Goal: Book appointment/travel/reservation

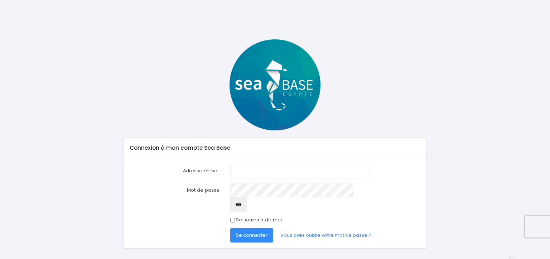
type input "[EMAIL_ADDRESS][DOMAIN_NAME]"
click at [232, 218] on input "Se souvenir de moi" at bounding box center [232, 220] width 5 height 5
checkbox input "true"
click at [258, 232] on span "Se connecter" at bounding box center [251, 235] width 31 height 7
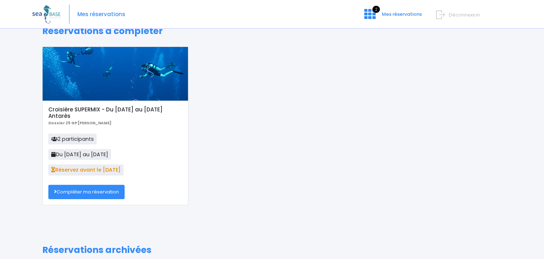
scroll to position [72, 0]
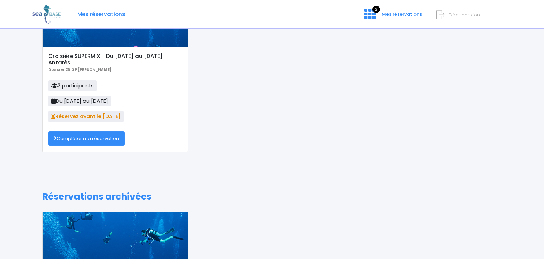
click at [110, 140] on link "Compléter ma réservation" at bounding box center [86, 138] width 76 height 14
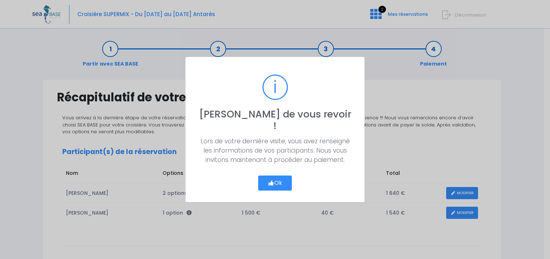
click at [283, 177] on button "Ok" at bounding box center [275, 182] width 34 height 15
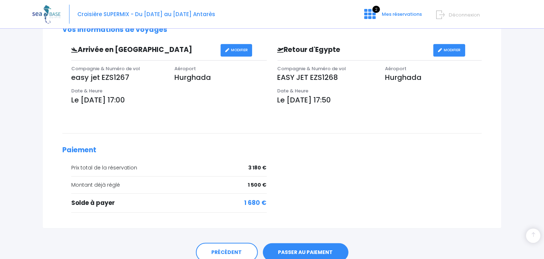
scroll to position [250, 0]
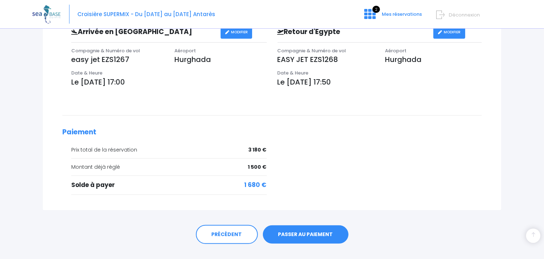
click at [325, 233] on link "PASSER AU PAIEMENT" at bounding box center [306, 234] width 86 height 19
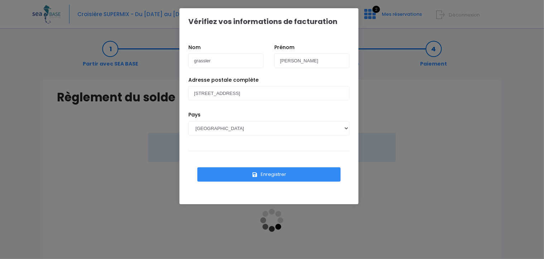
click at [284, 175] on button "Enregistrer" at bounding box center [268, 174] width 143 height 14
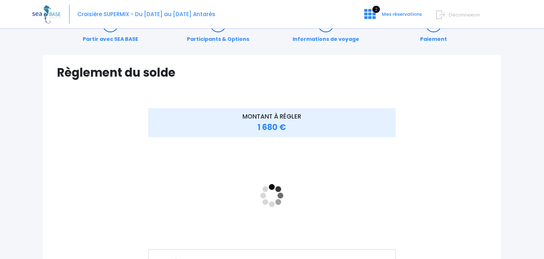
scroll to position [107, 0]
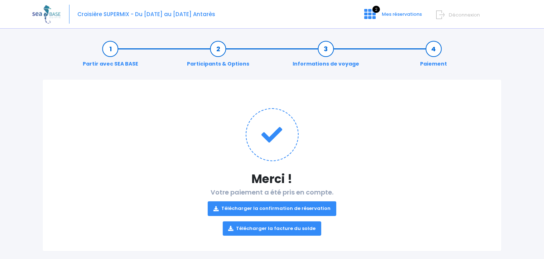
click at [301, 206] on link "Télécharger la confirmation de réservation" at bounding box center [272, 208] width 128 height 14
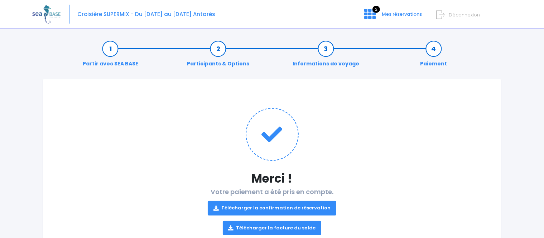
click at [291, 227] on link "Télécharger la facture du solde" at bounding box center [272, 228] width 99 height 14
